Goal: Transaction & Acquisition: Purchase product/service

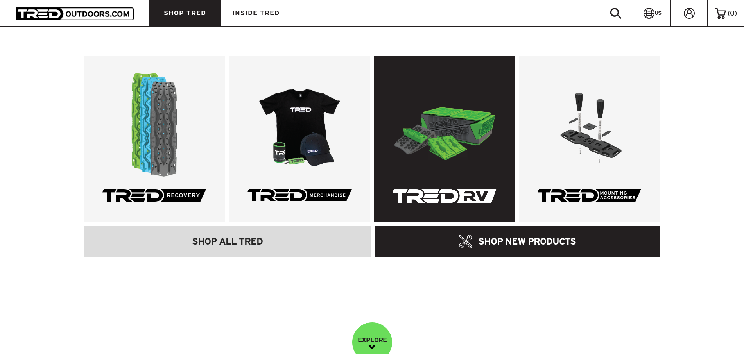
click at [462, 121] on img at bounding box center [444, 125] width 104 height 104
click at [463, 196] on link at bounding box center [444, 139] width 141 height 166
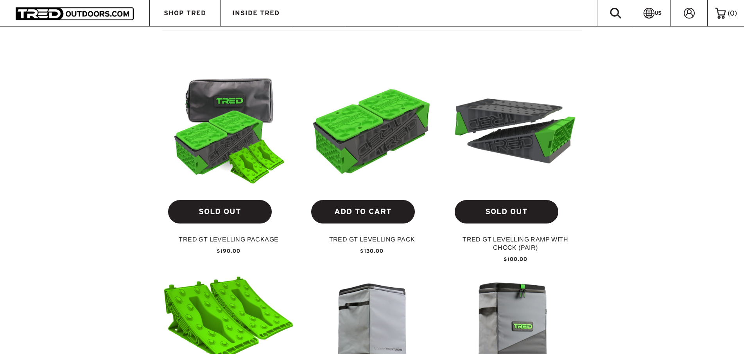
scroll to position [279, 0]
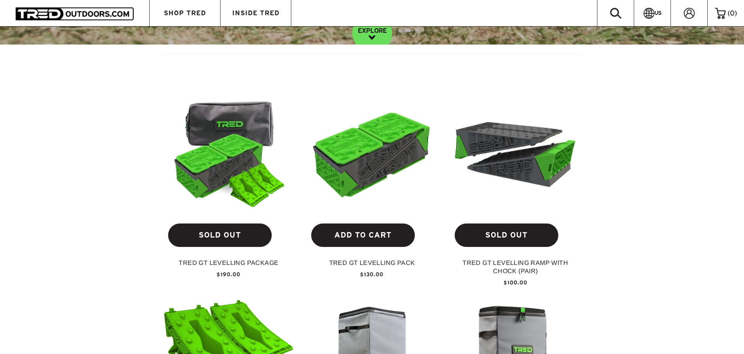
click at [364, 170] on img at bounding box center [372, 152] width 131 height 74
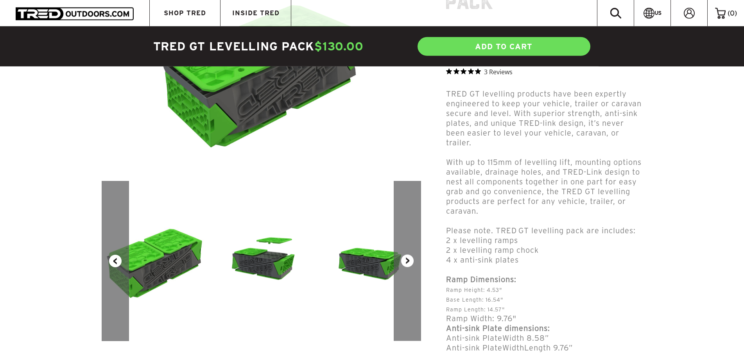
scroll to position [160, 0]
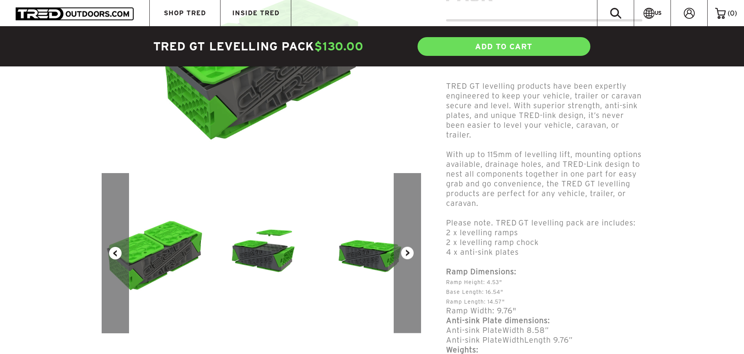
click at [406, 255] on button "Next" at bounding box center [407, 253] width 27 height 160
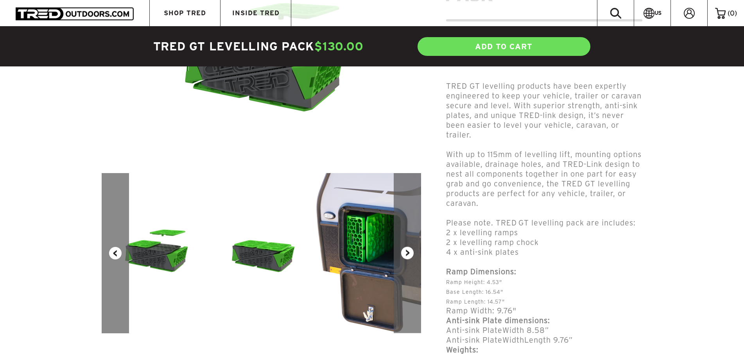
click at [406, 255] on button "Next" at bounding box center [407, 253] width 27 height 160
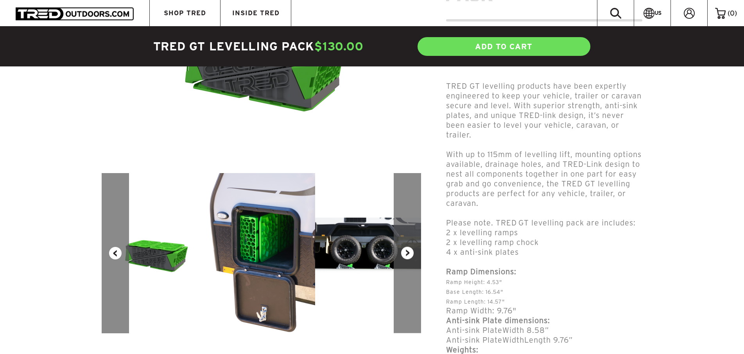
click at [406, 255] on button "Next" at bounding box center [407, 253] width 27 height 160
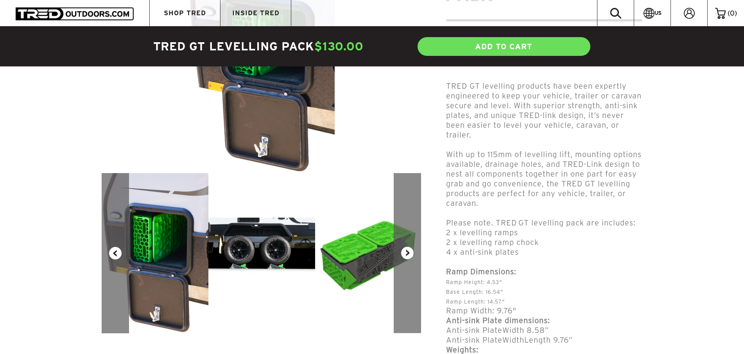
click at [276, 236] on img at bounding box center [261, 253] width 107 height 71
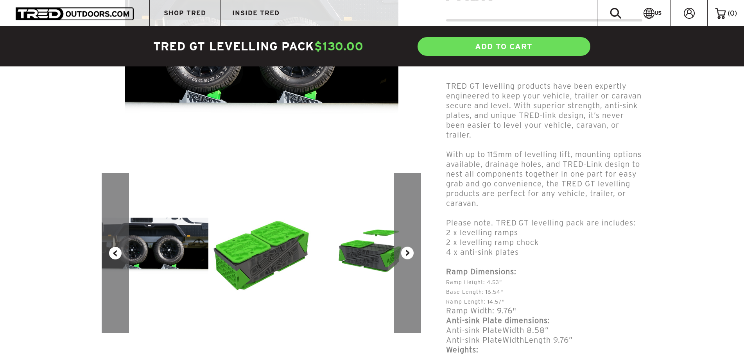
click at [409, 253] on button "Next" at bounding box center [407, 253] width 27 height 160
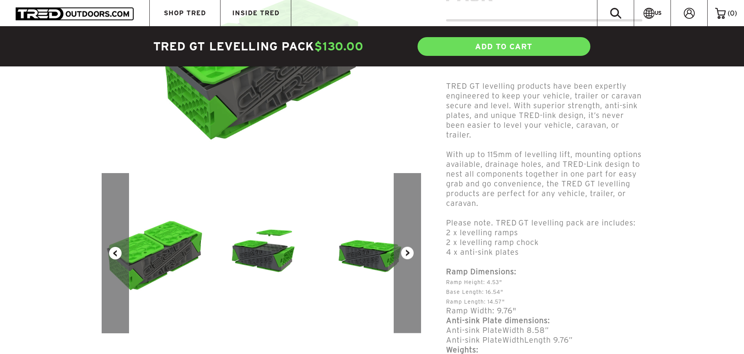
click at [409, 253] on button "Next" at bounding box center [407, 253] width 27 height 160
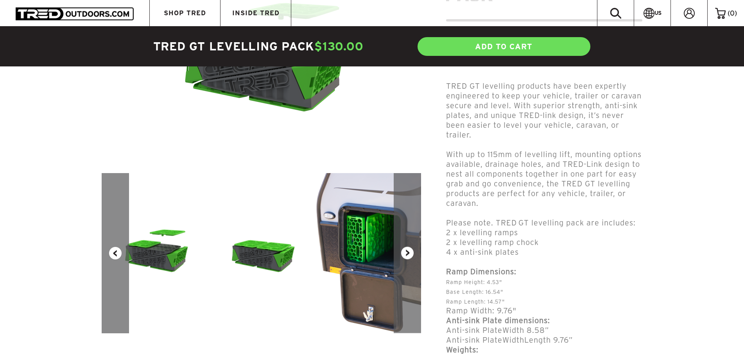
click at [409, 253] on button "Next" at bounding box center [407, 253] width 27 height 160
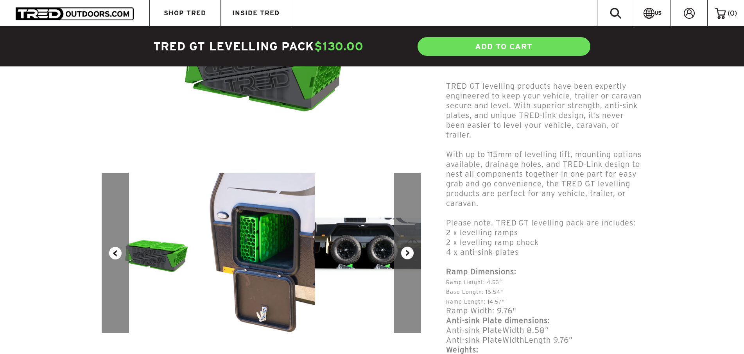
scroll to position [439, 0]
